Goal: Check status: Check status

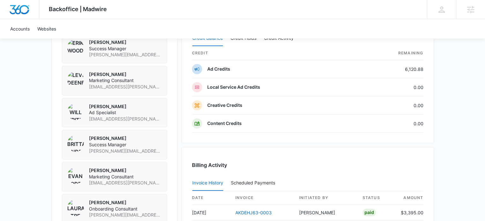
scroll to position [478, 0]
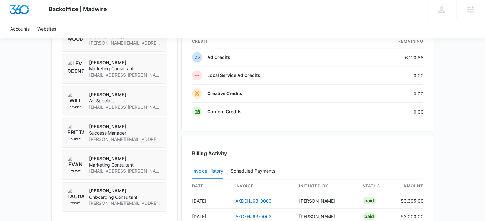
scroll to position [542, 0]
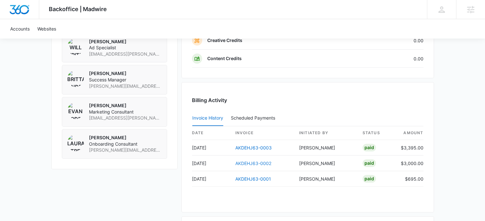
click at [255, 161] on link "AKDEHJ63-0002" at bounding box center [253, 163] width 36 height 5
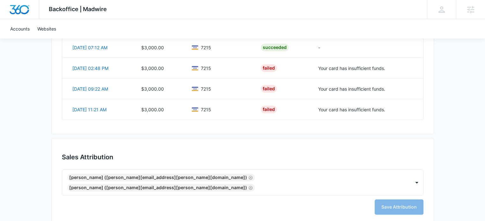
scroll to position [414, 0]
click at [416, 176] on div "Erik Woods (erik.woods@madwire.com) Brittany Anderson (brittany.anderson@madwir…" at bounding box center [242, 183] width 361 height 26
click at [417, 177] on div "Erik Woods (erik.woods@madwire.com) Brittany Anderson (brittany.anderson@madwir…" at bounding box center [242, 183] width 361 height 26
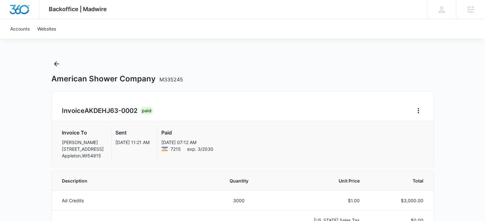
scroll to position [0, 0]
click at [56, 62] on icon "Back" at bounding box center [56, 63] width 5 height 5
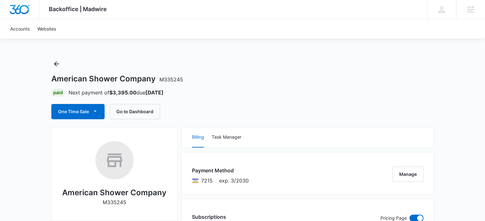
drag, startPoint x: 0, startPoint y: 123, endPoint x: 33, endPoint y: 118, distance: 33.4
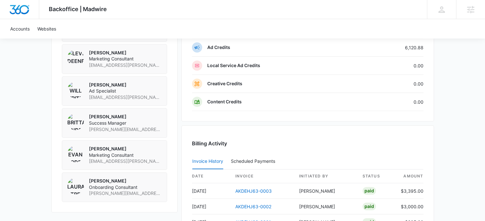
scroll to position [574, 0]
